Goal: Task Accomplishment & Management: Use online tool/utility

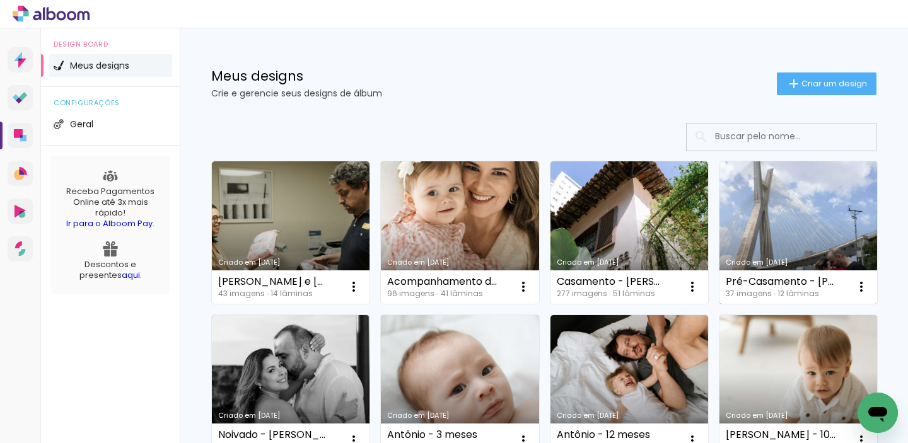
click at [741, 193] on link "Criado em [DATE]" at bounding box center [799, 232] width 158 height 143
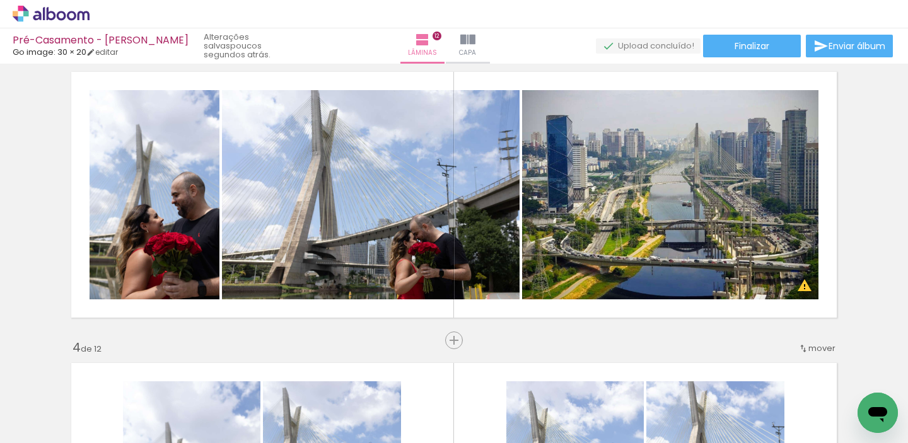
scroll to position [0, 2166]
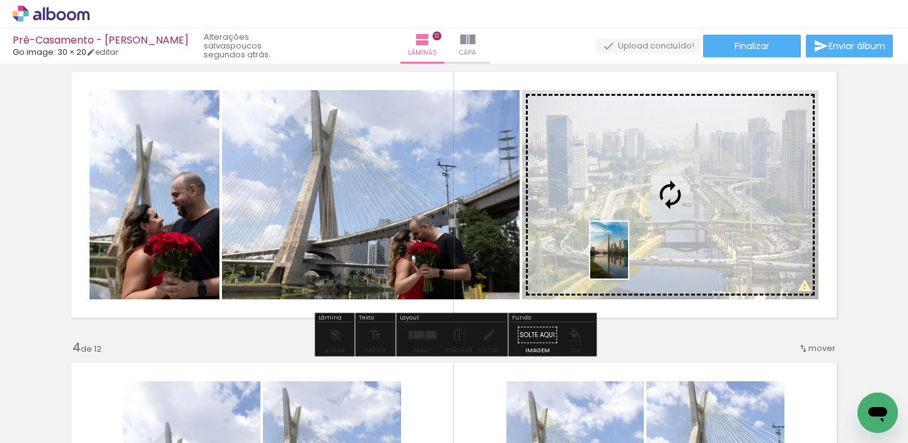
drag, startPoint x: 583, startPoint y: 417, endPoint x: 628, endPoint y: 260, distance: 163.3
click at [628, 260] on quentale-workspace at bounding box center [454, 221] width 908 height 443
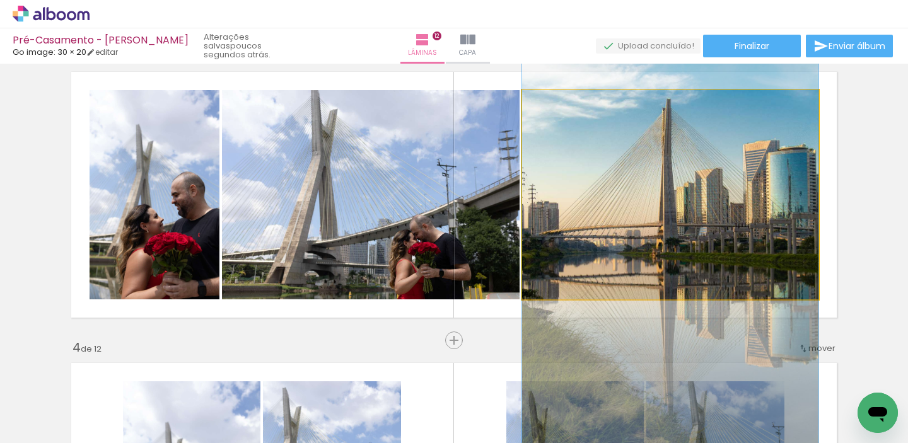
drag, startPoint x: 706, startPoint y: 216, endPoint x: 709, endPoint y: 252, distance: 35.5
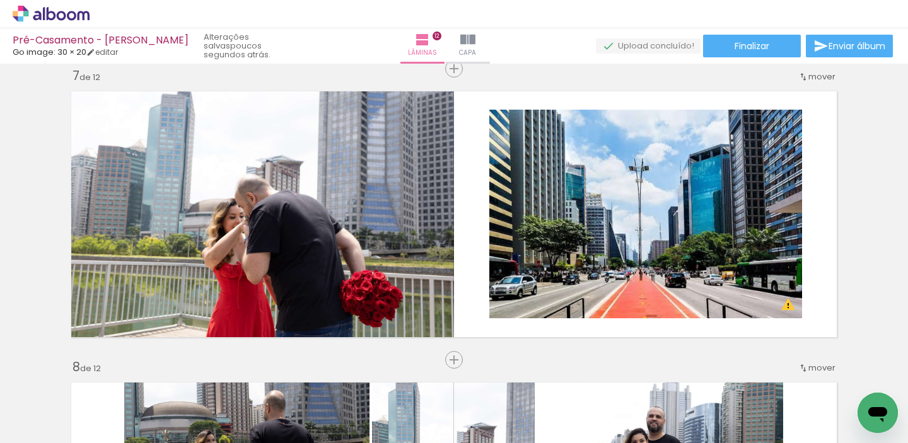
scroll to position [1765, 0]
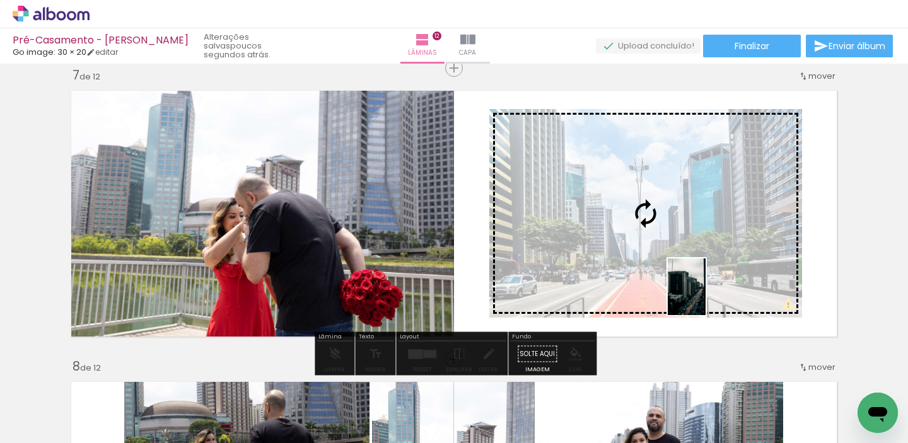
drag, startPoint x: 784, startPoint y: 424, endPoint x: 706, endPoint y: 296, distance: 149.5
click at [706, 296] on quentale-workspace at bounding box center [454, 221] width 908 height 443
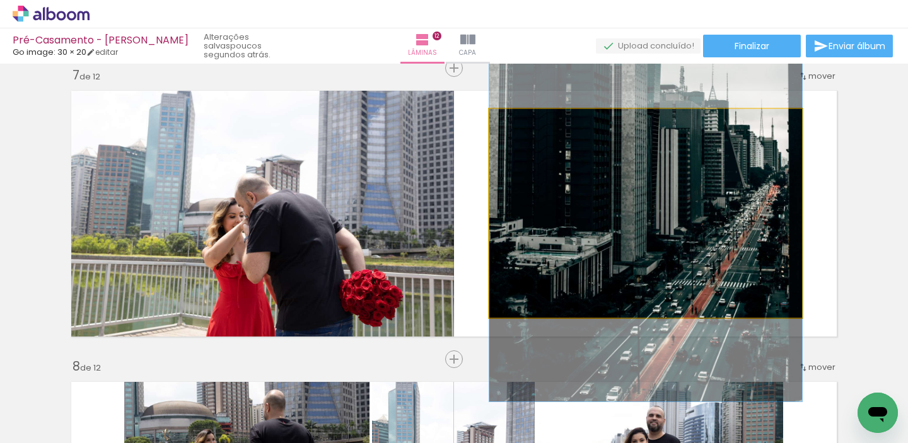
drag, startPoint x: 705, startPoint y: 242, endPoint x: 700, endPoint y: 196, distance: 46.4
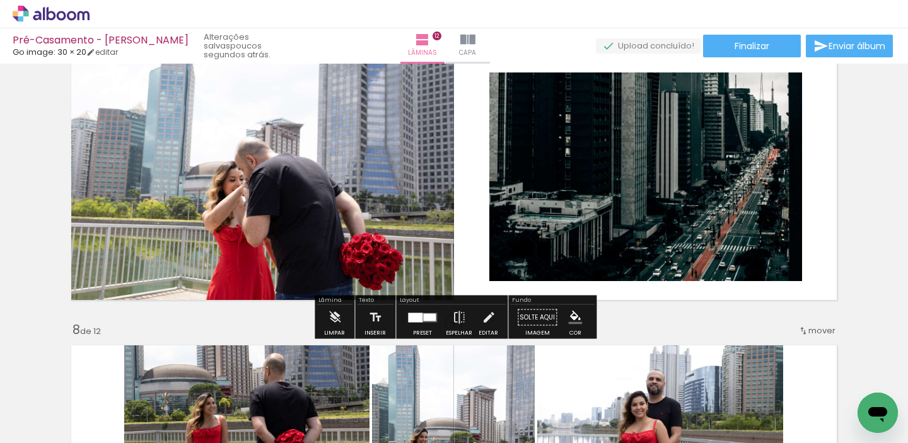
scroll to position [1786, 0]
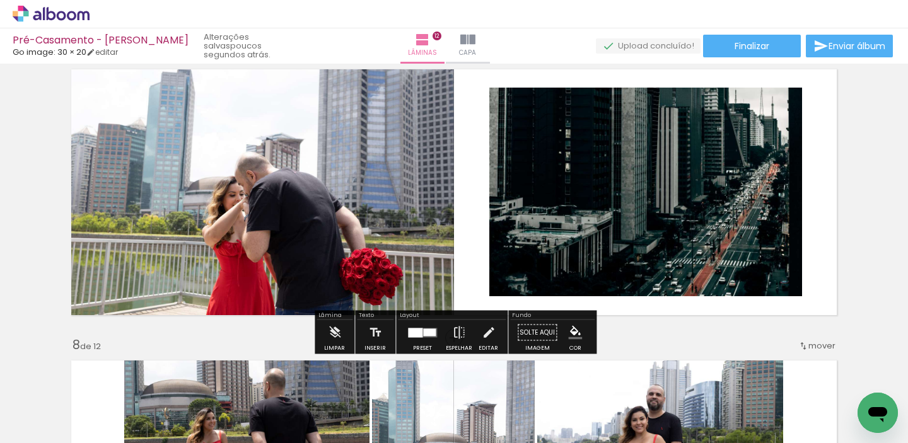
click at [714, 196] on quentale-photo at bounding box center [646, 192] width 313 height 209
click at [0, 0] on slot "P&B" at bounding box center [0, 0] width 0 height 0
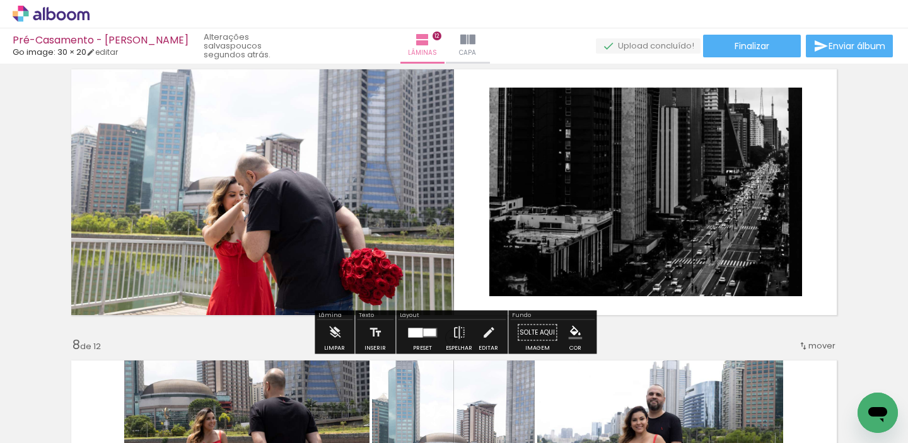
click at [855, 220] on div "Inserir lâmina 1 de 12 Inserir lâmina 2 de 12 Inserir lâmina 3 de 12 Inserir lâ…" at bounding box center [454, 176] width 908 height 3789
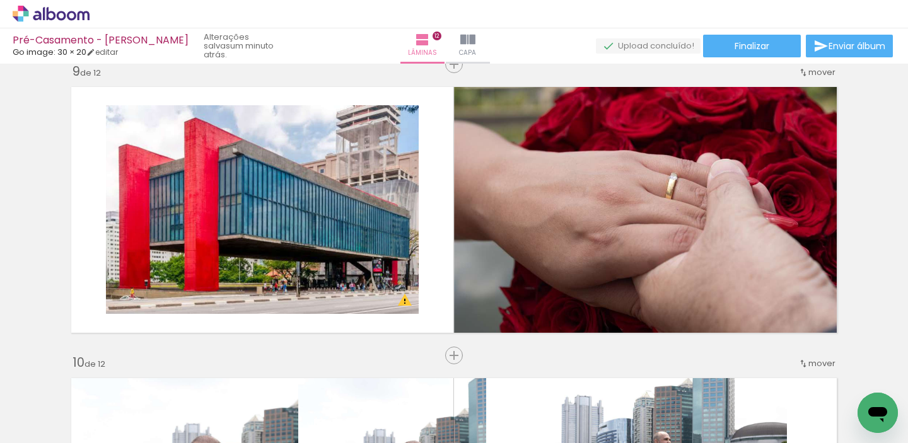
scroll to position [2354, 0]
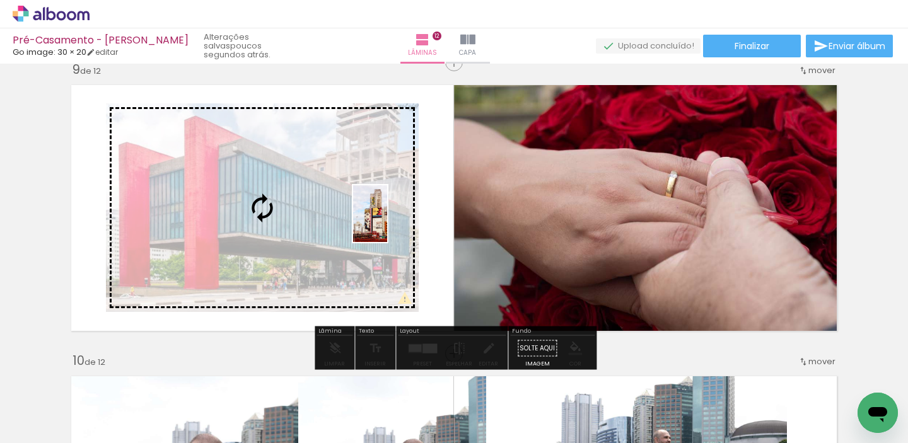
drag, startPoint x: 847, startPoint y: 404, endPoint x: 391, endPoint y: 223, distance: 489.9
click at [391, 223] on quentale-workspace at bounding box center [454, 221] width 908 height 443
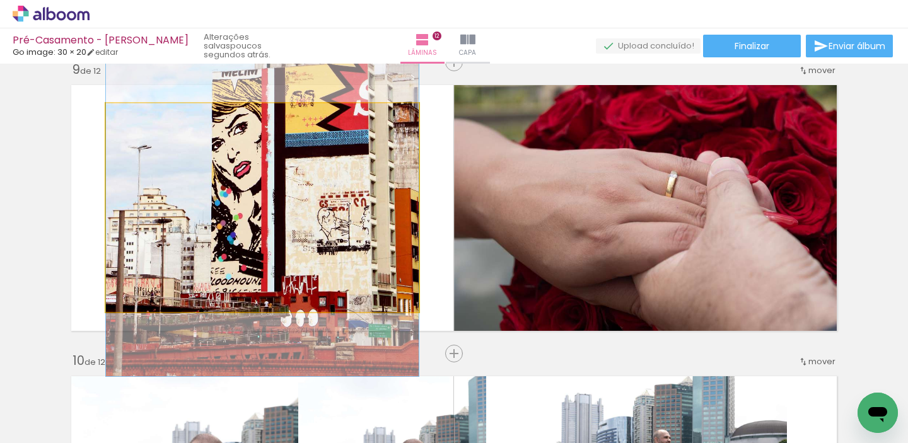
drag, startPoint x: 371, startPoint y: 221, endPoint x: 373, endPoint y: 132, distance: 89.6
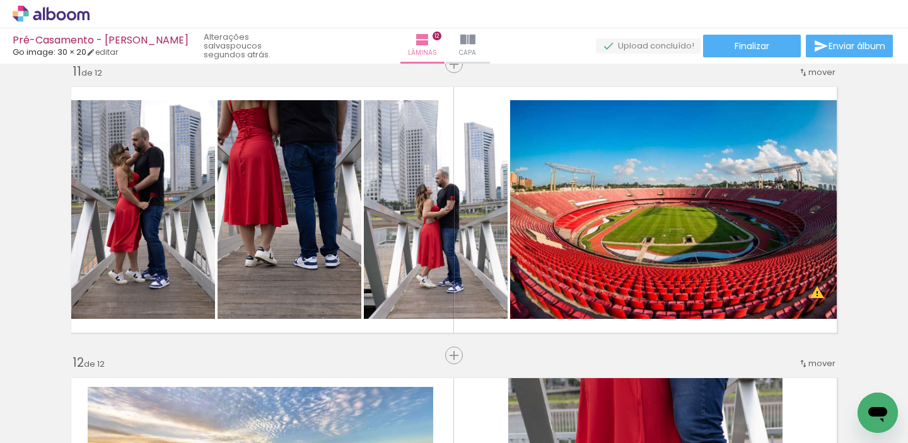
scroll to position [2938, 0]
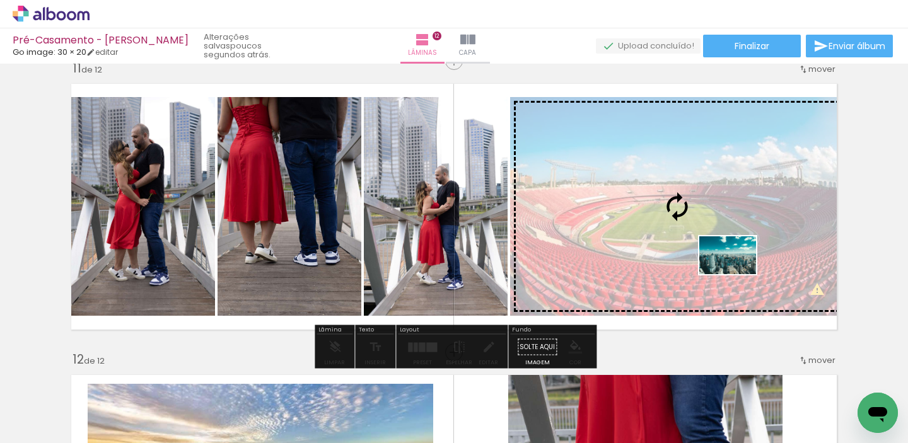
drag, startPoint x: 723, startPoint y: 407, endPoint x: 737, endPoint y: 274, distance: 133.3
click at [737, 274] on quentale-workspace at bounding box center [454, 221] width 908 height 443
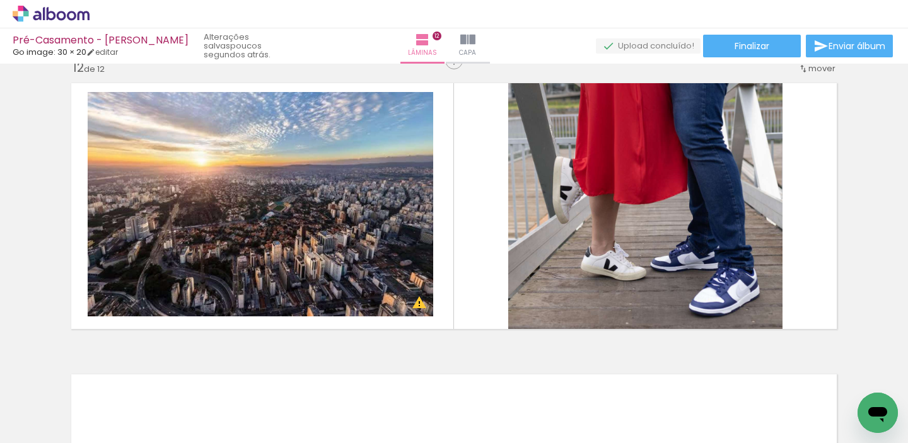
scroll to position [3228, 0]
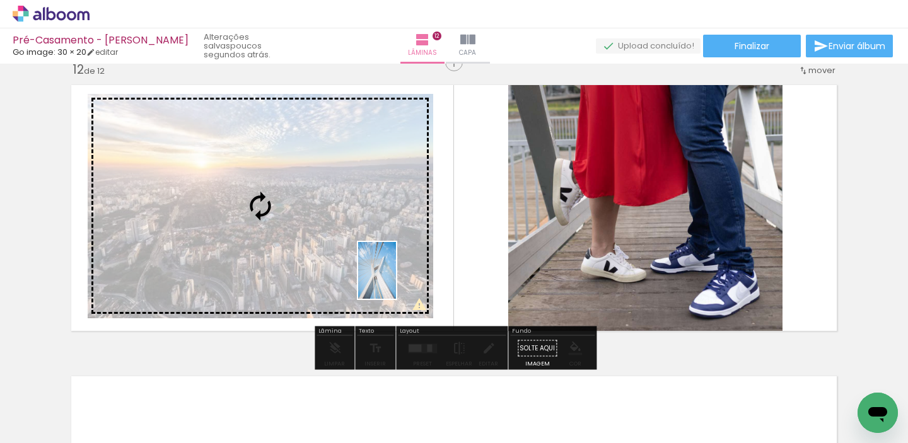
drag, startPoint x: 659, startPoint y: 416, endPoint x: 396, endPoint y: 280, distance: 295.4
click at [396, 280] on quentale-workspace at bounding box center [454, 221] width 908 height 443
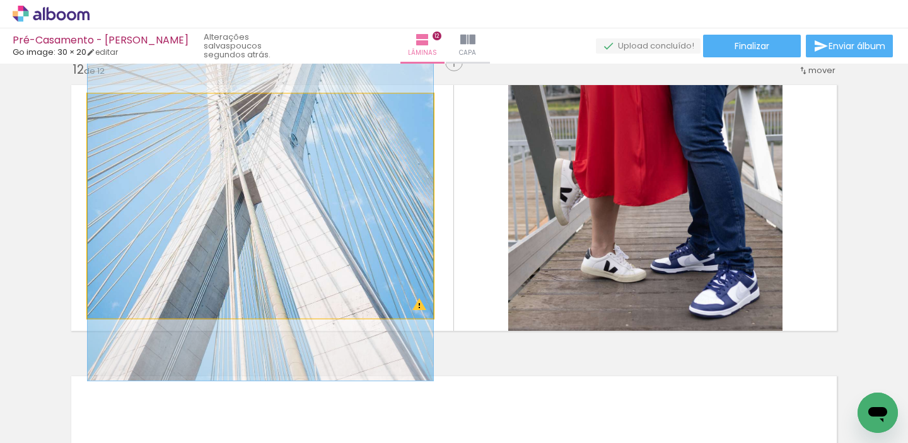
drag, startPoint x: 339, startPoint y: 232, endPoint x: 340, endPoint y: 147, distance: 84.5
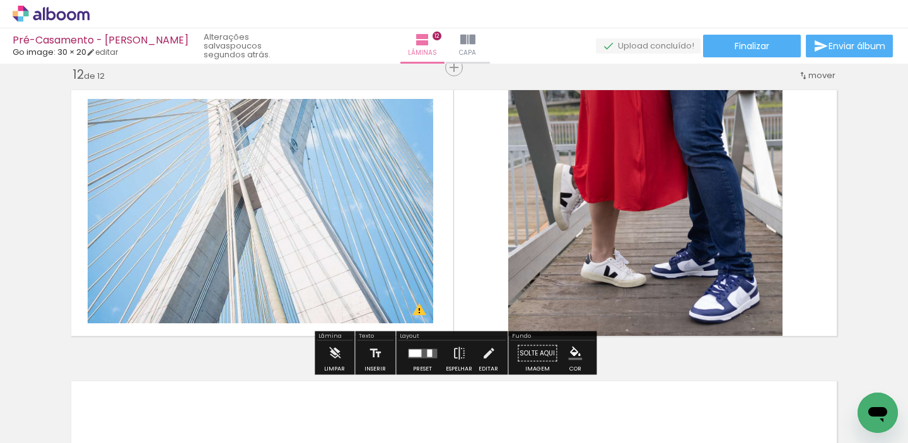
scroll to position [3213, 0]
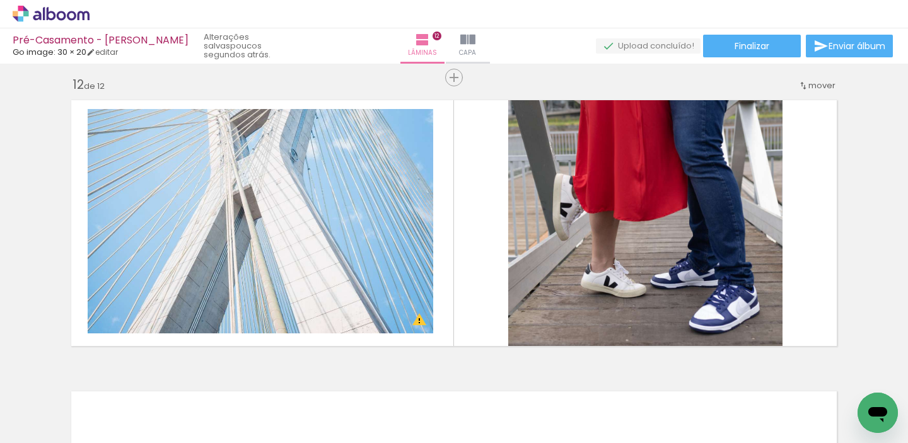
scroll to position [0, 2166]
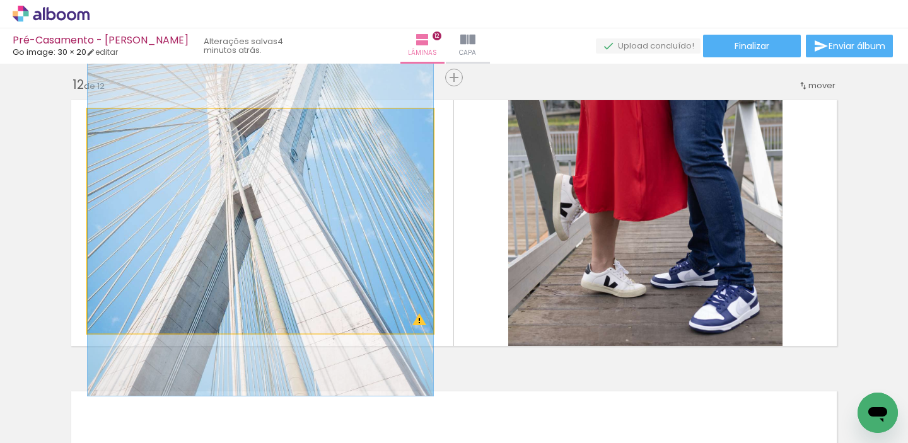
click at [355, 174] on quentale-photo at bounding box center [261, 221] width 346 height 225
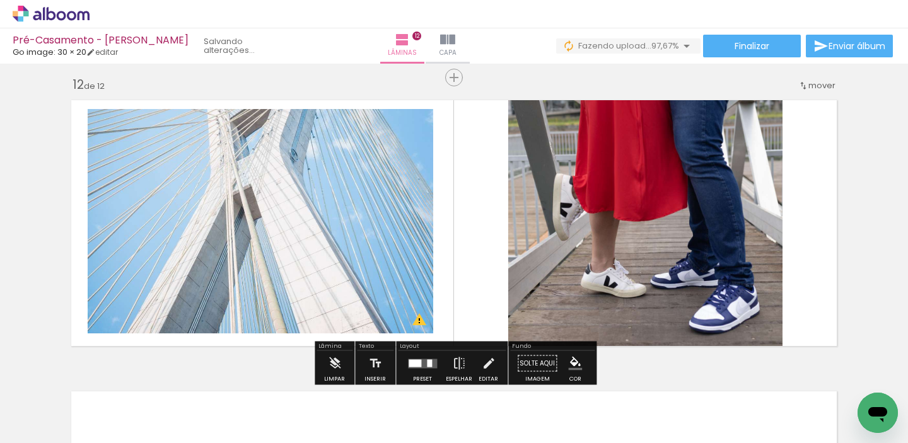
scroll to position [0, 2237]
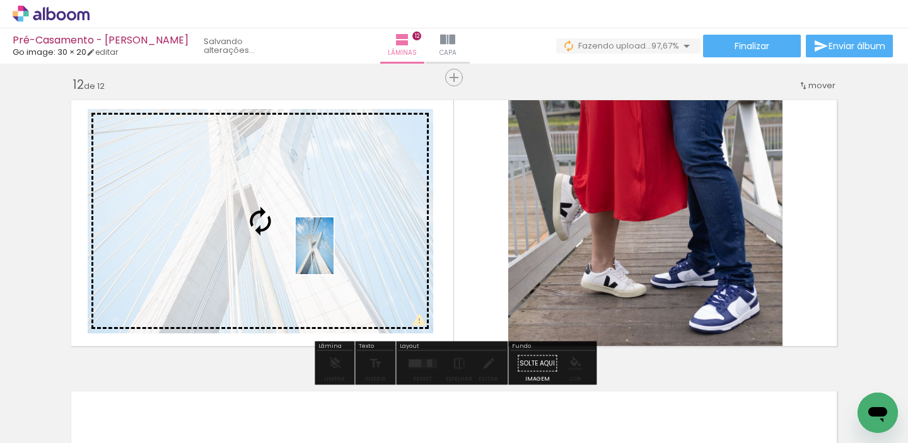
drag, startPoint x: 854, startPoint y: 394, endPoint x: 334, endPoint y: 255, distance: 538.6
click at [334, 255] on quentale-workspace at bounding box center [454, 221] width 908 height 443
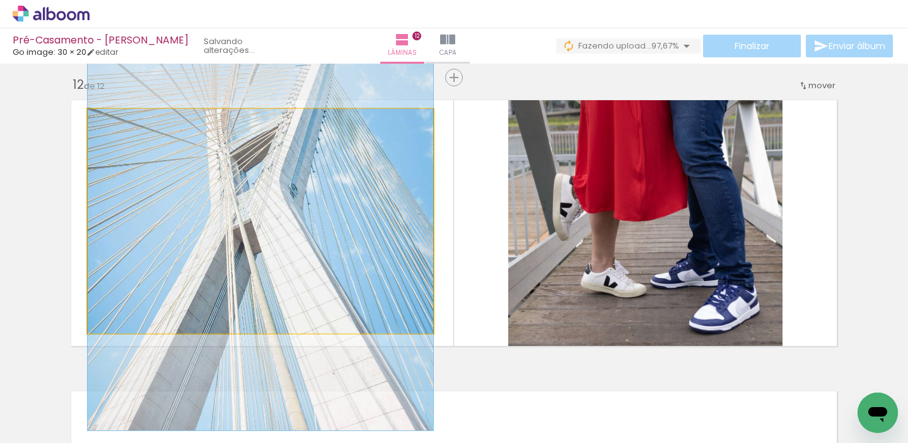
drag, startPoint x: 334, startPoint y: 255, endPoint x: 334, endPoint y: 206, distance: 49.8
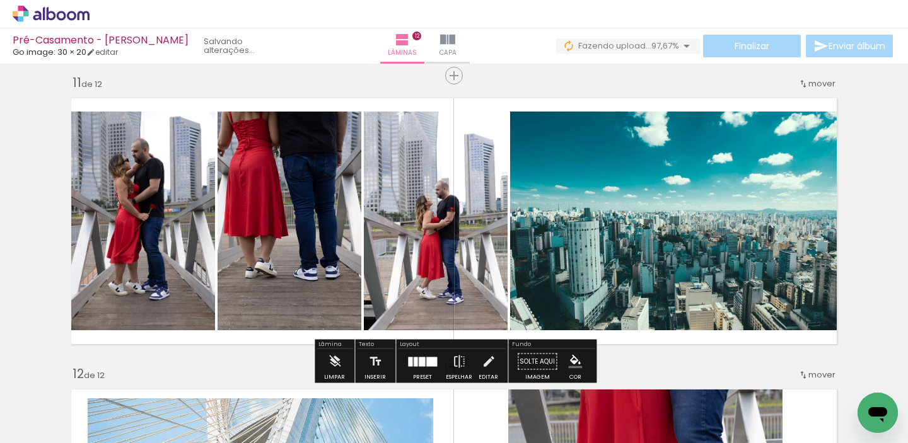
scroll to position [2931, 0]
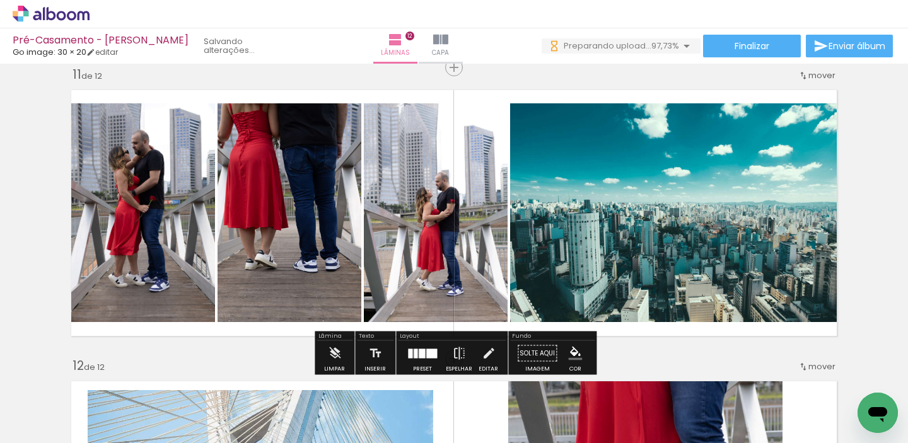
scroll to position [0, 2307]
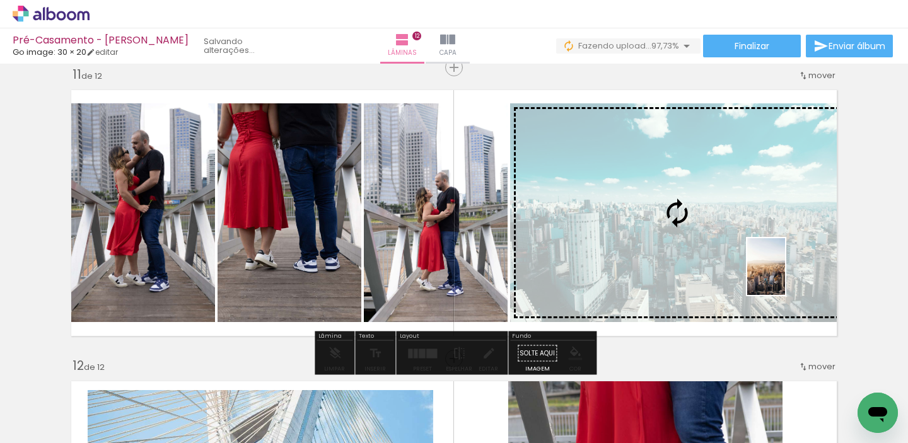
drag, startPoint x: 861, startPoint y: 388, endPoint x: 785, endPoint y: 276, distance: 134.9
click at [785, 276] on quentale-workspace at bounding box center [454, 221] width 908 height 443
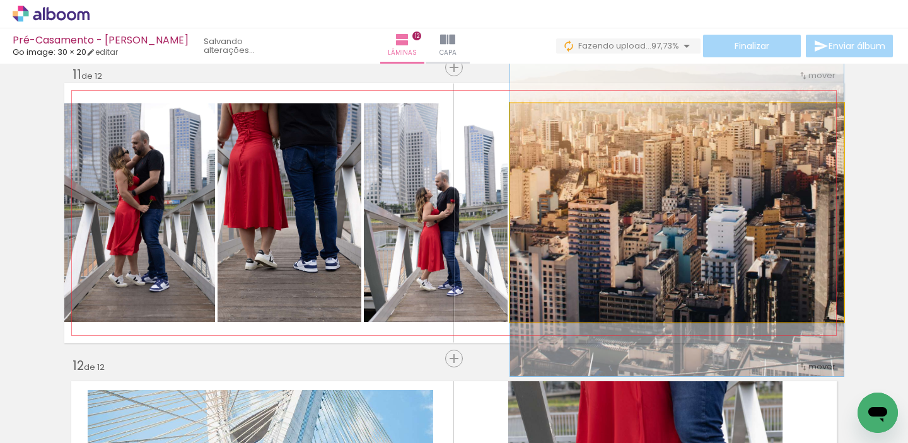
drag, startPoint x: 762, startPoint y: 202, endPoint x: 765, endPoint y: 116, distance: 86.5
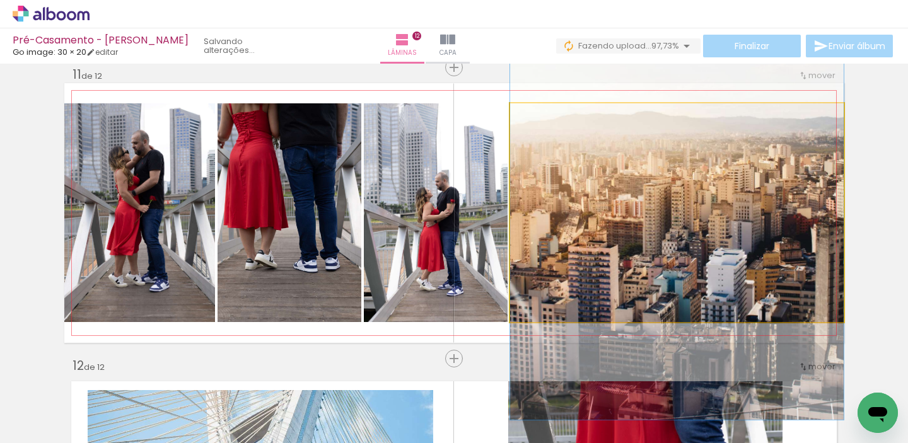
drag, startPoint x: 765, startPoint y: 180, endPoint x: 772, endPoint y: 224, distance: 44.2
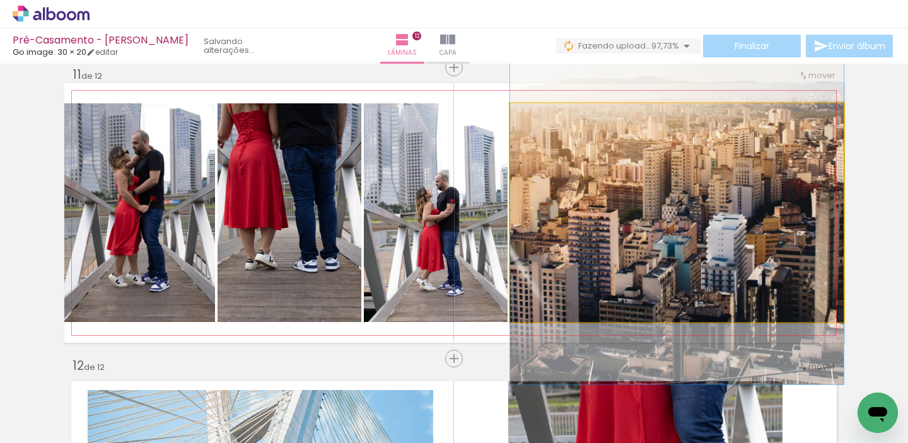
drag, startPoint x: 776, startPoint y: 211, endPoint x: 770, endPoint y: 176, distance: 35.8
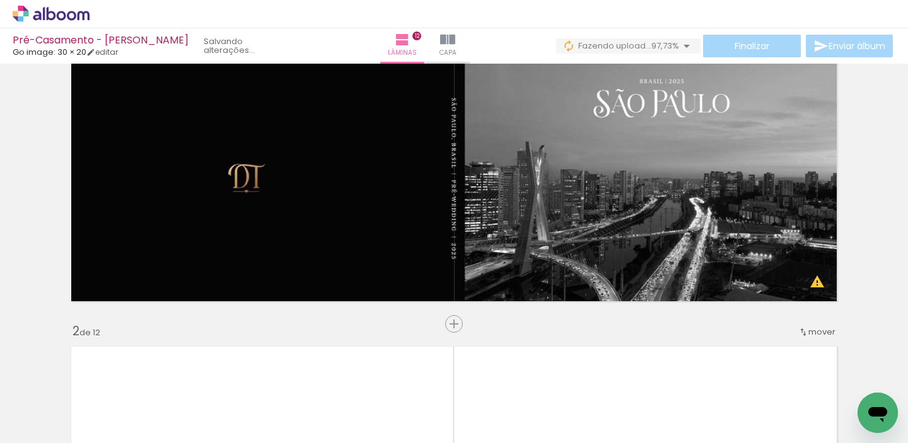
scroll to position [0, 0]
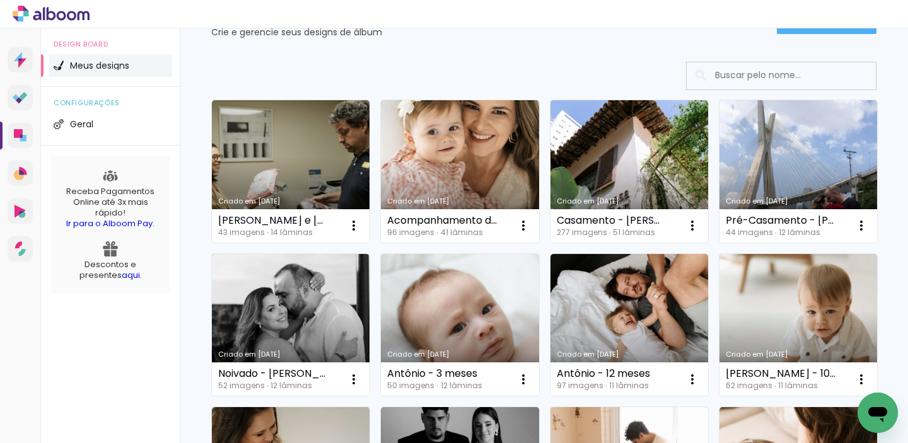
scroll to position [64, 0]
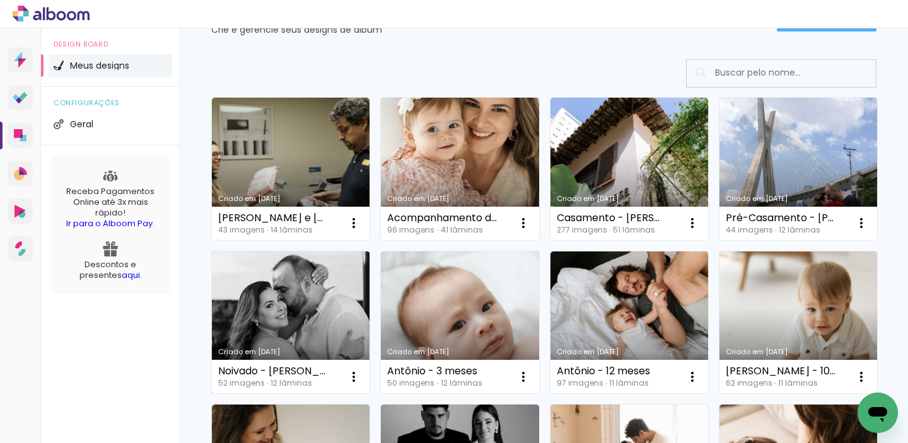
click at [278, 293] on link "Criado em [DATE]" at bounding box center [291, 323] width 158 height 143
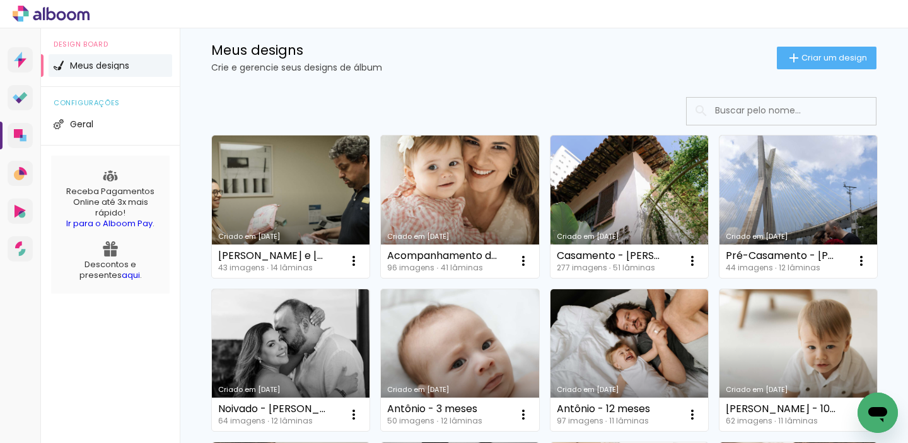
scroll to position [32, 0]
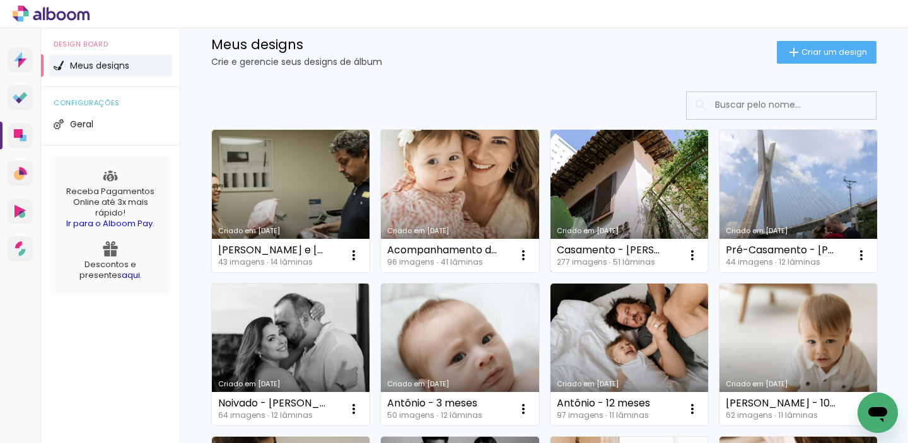
click at [608, 166] on link "Criado em [DATE]" at bounding box center [630, 201] width 158 height 143
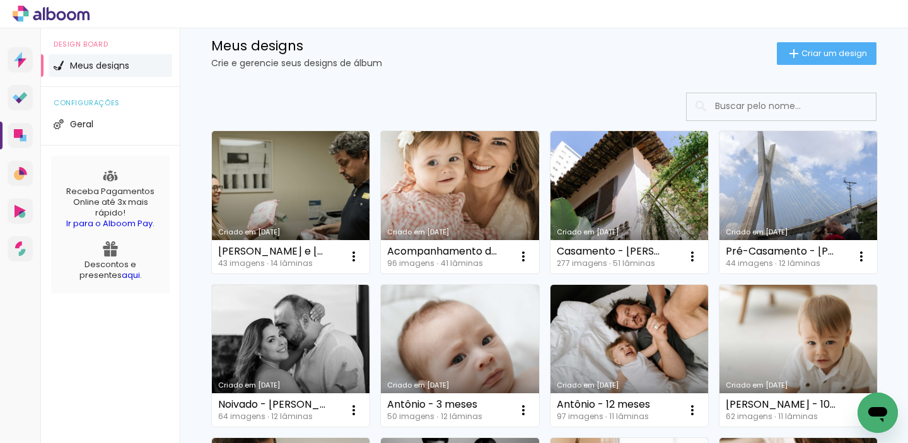
scroll to position [38, 0]
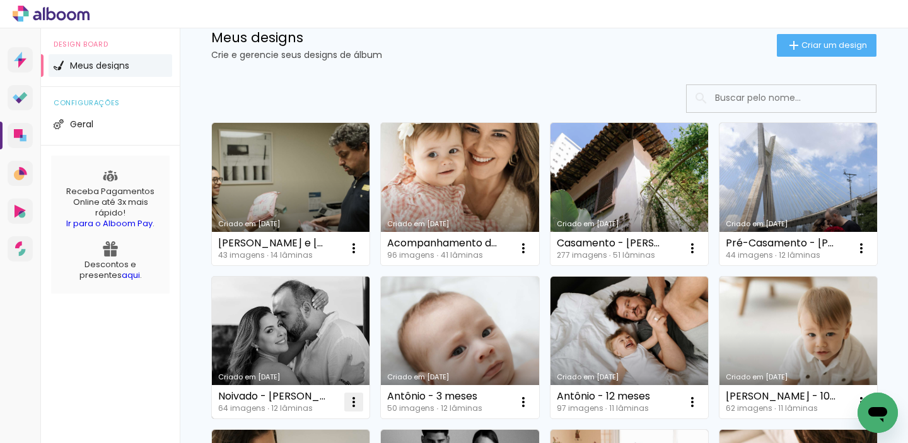
click at [354, 410] on paper-icon-button at bounding box center [353, 402] width 25 height 25
click at [354, 410] on div "Abrir Fazer uma cópia Excluir" at bounding box center [303, 423] width 132 height 28
click at [337, 332] on link "Criado em [DATE]" at bounding box center [291, 348] width 158 height 143
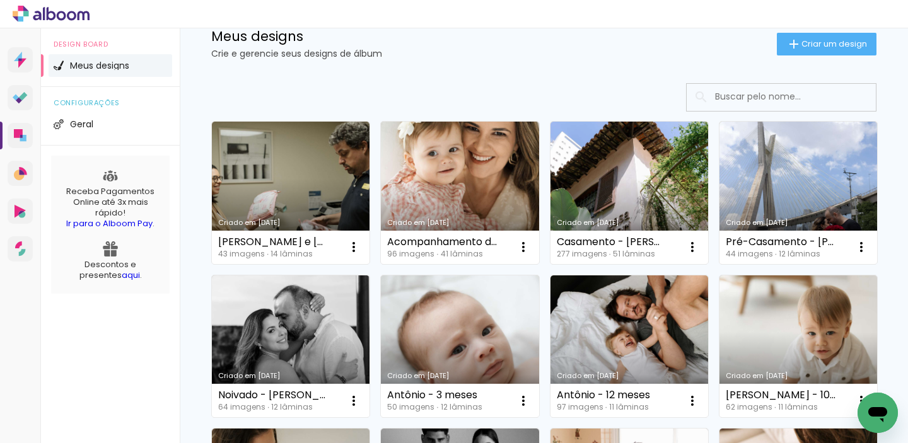
scroll to position [42, 0]
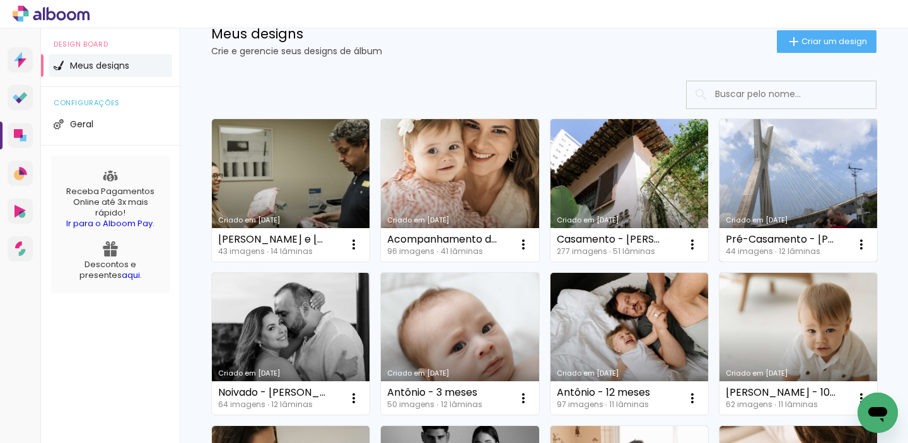
click at [745, 172] on link "Criado em [DATE]" at bounding box center [799, 190] width 158 height 143
